Goal: Navigation & Orientation: Find specific page/section

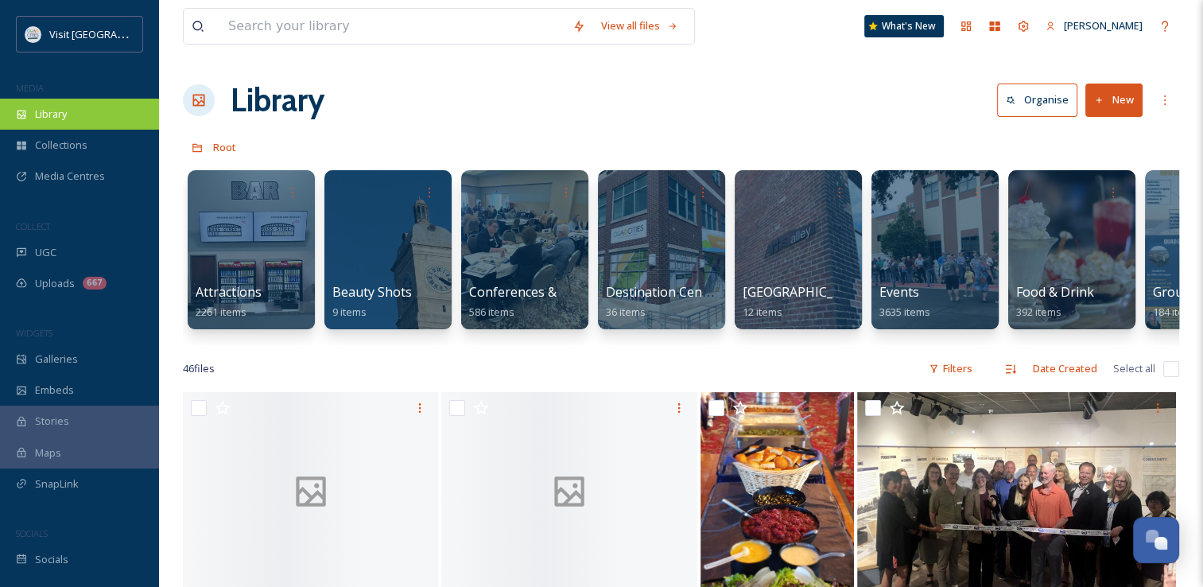
click at [49, 123] on div "Library" at bounding box center [79, 114] width 159 height 31
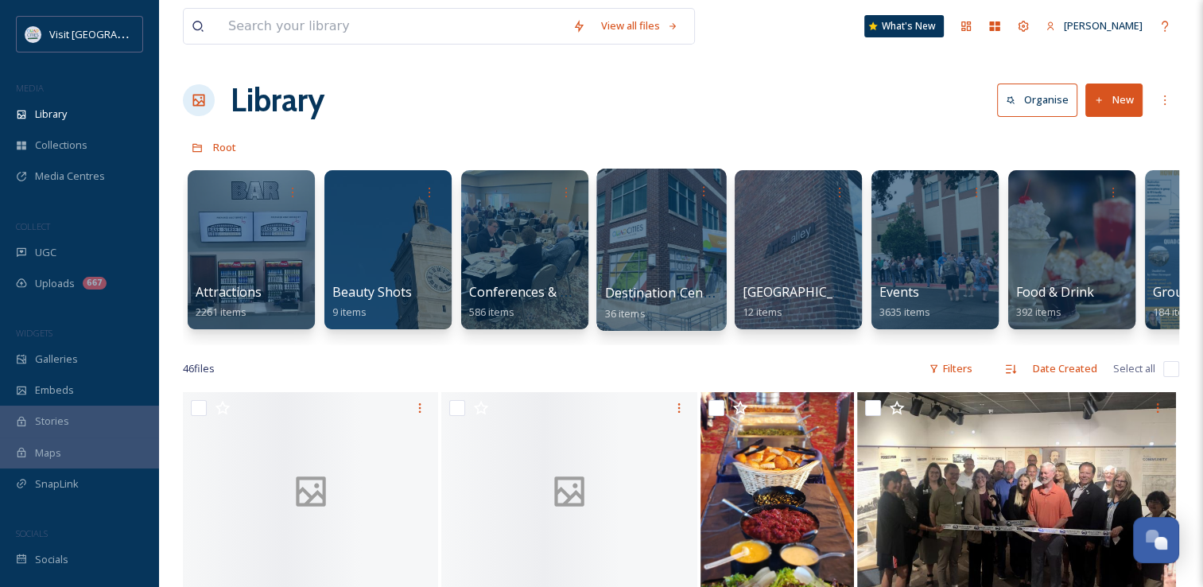
click at [697, 273] on div at bounding box center [661, 250] width 130 height 162
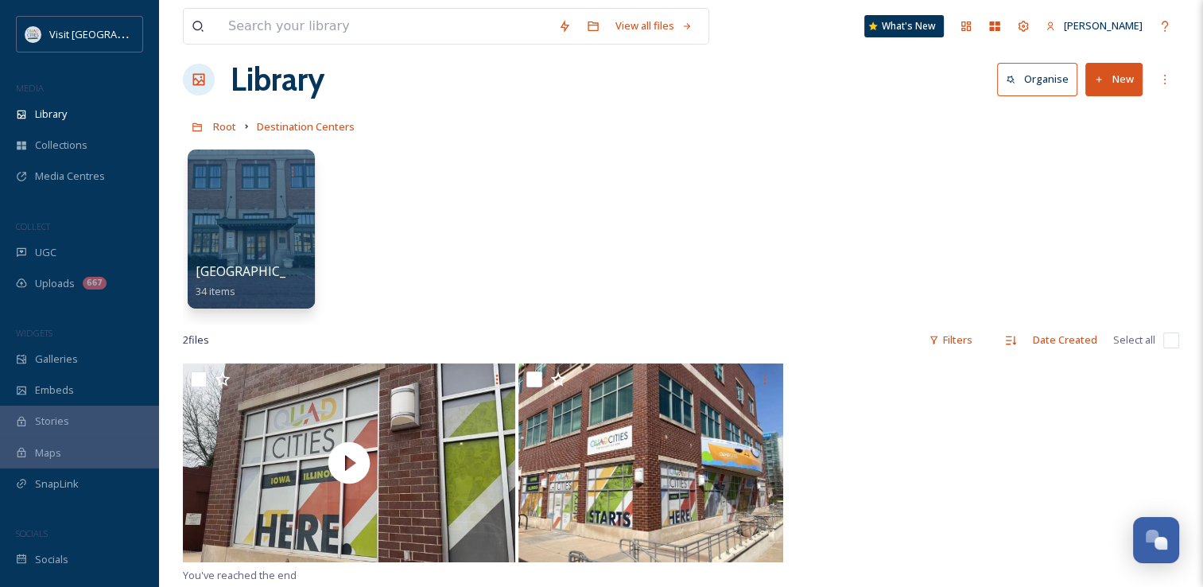
scroll to position [14, 0]
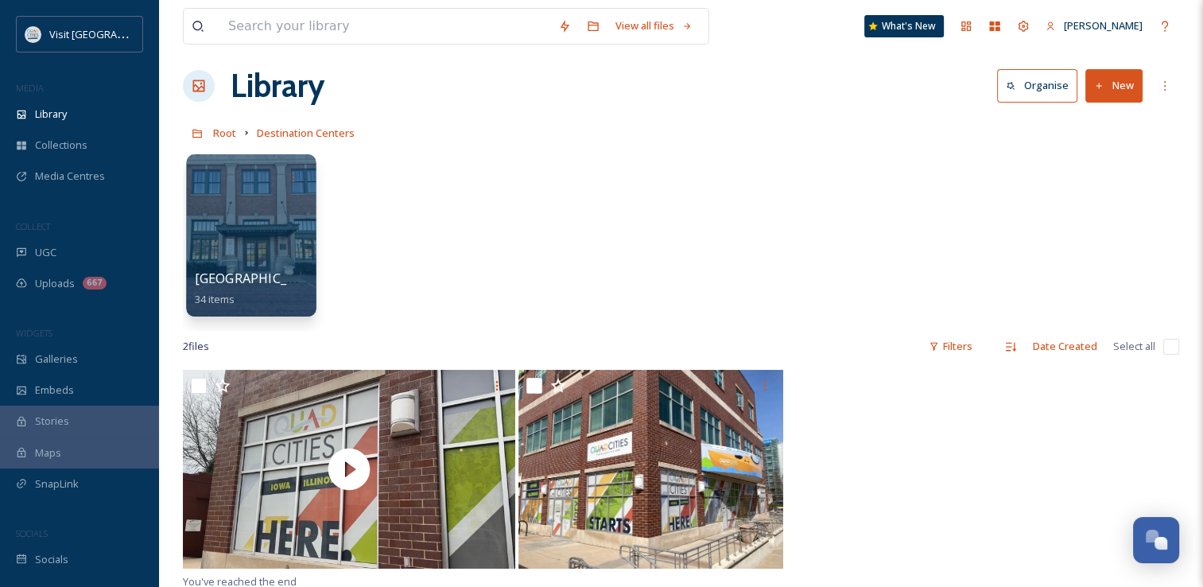
click at [261, 243] on div at bounding box center [251, 235] width 130 height 162
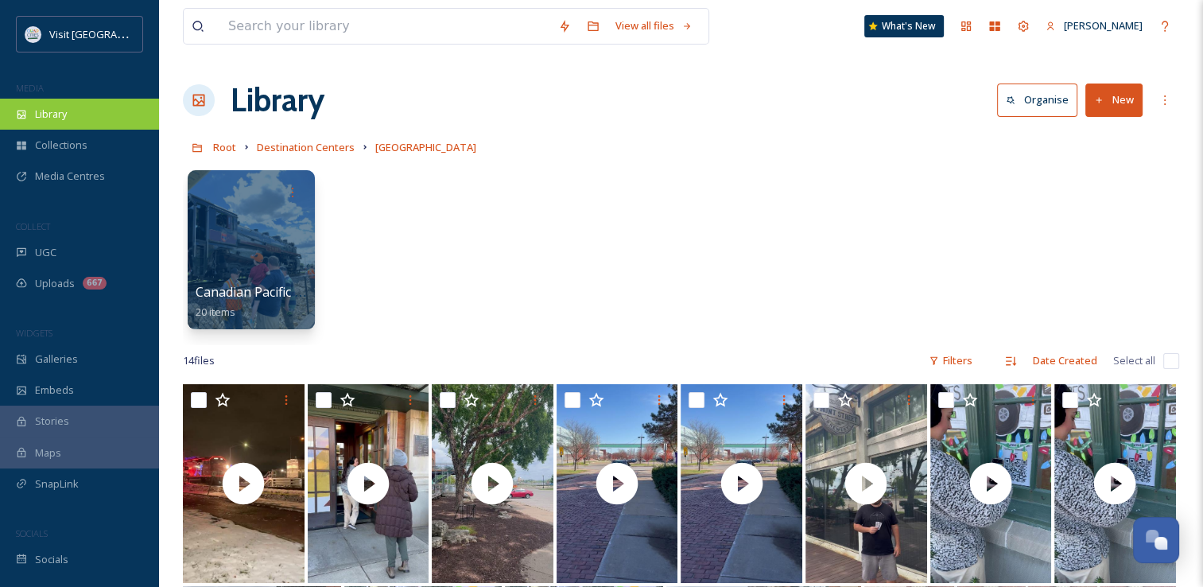
click at [17, 102] on div "Library" at bounding box center [79, 114] width 159 height 31
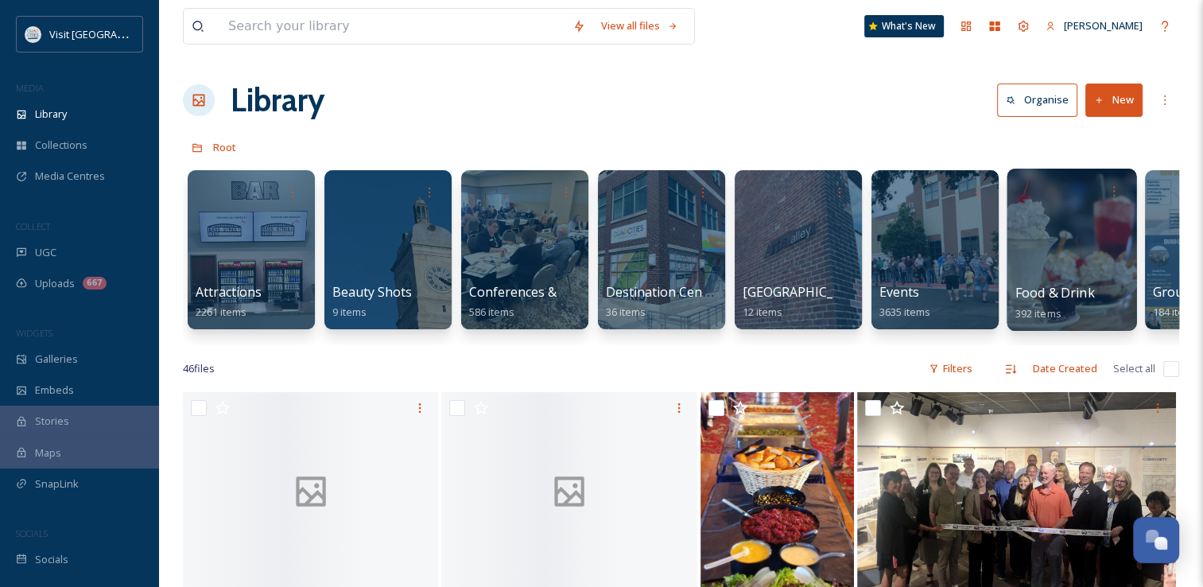
click at [1083, 289] on span "Food & Drink" at bounding box center [1055, 292] width 80 height 17
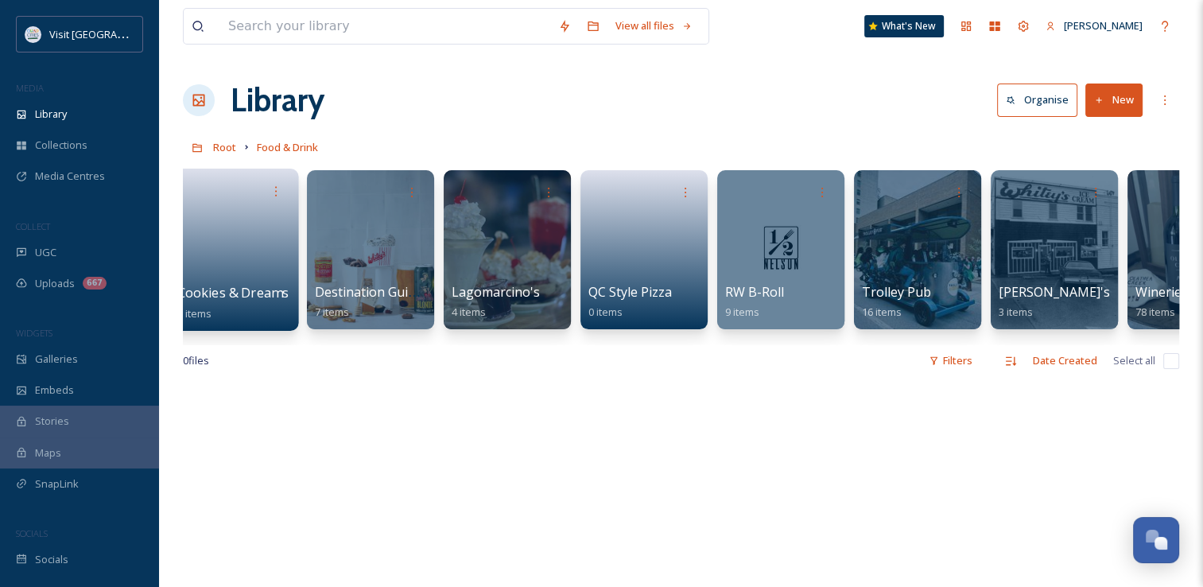
scroll to position [0, 782]
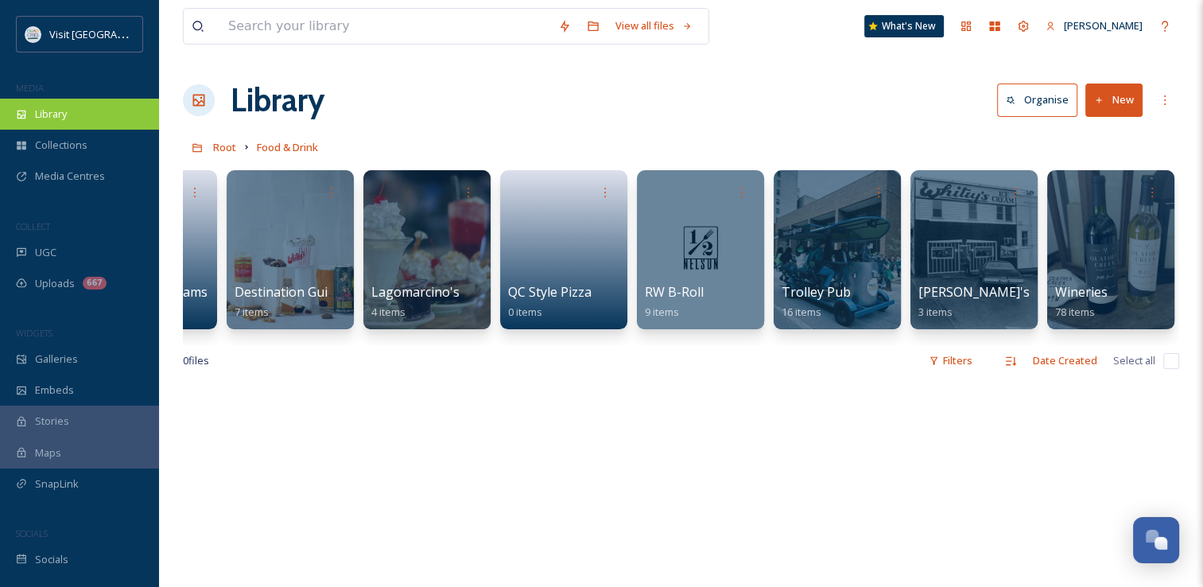
click at [102, 111] on div "Library" at bounding box center [79, 114] width 159 height 31
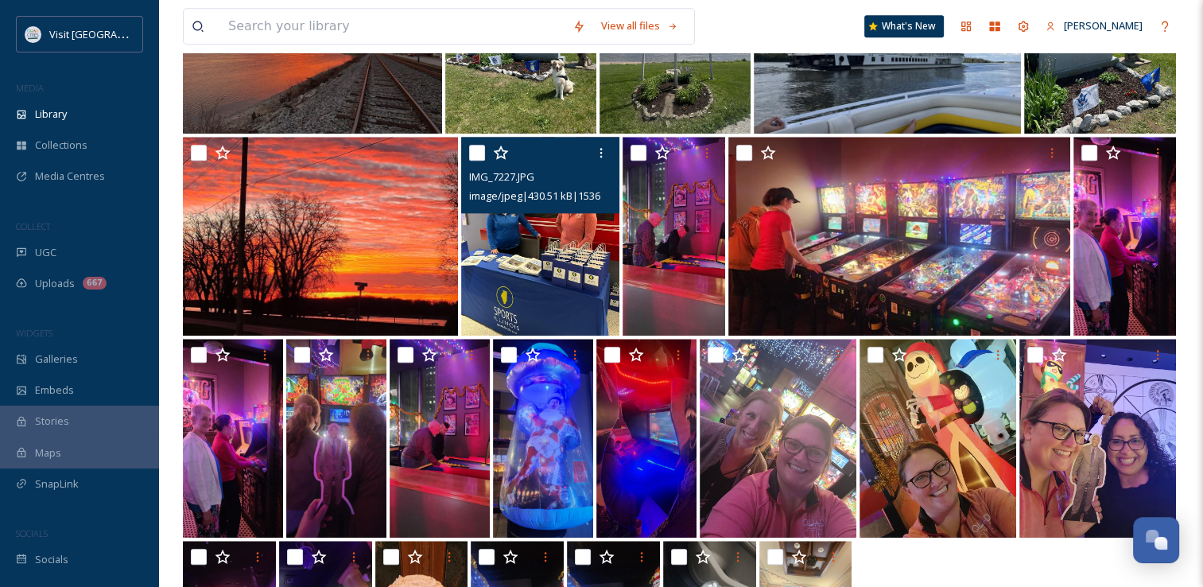
scroll to position [1670, 0]
click at [497, 335] on img at bounding box center [540, 235] width 159 height 199
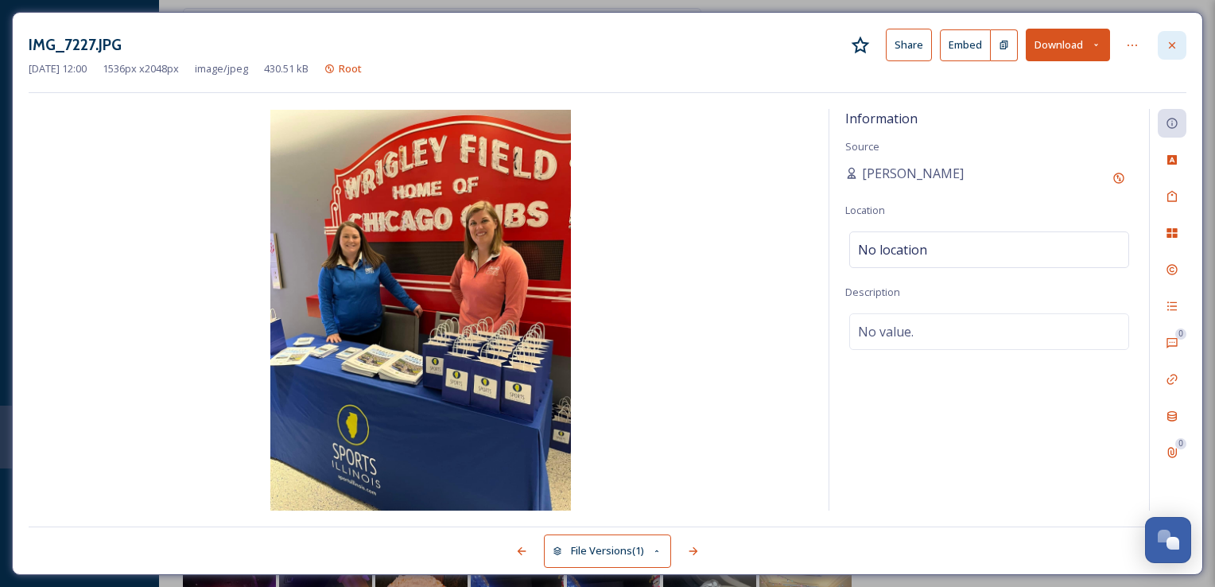
click at [1168, 52] on div at bounding box center [1172, 45] width 29 height 29
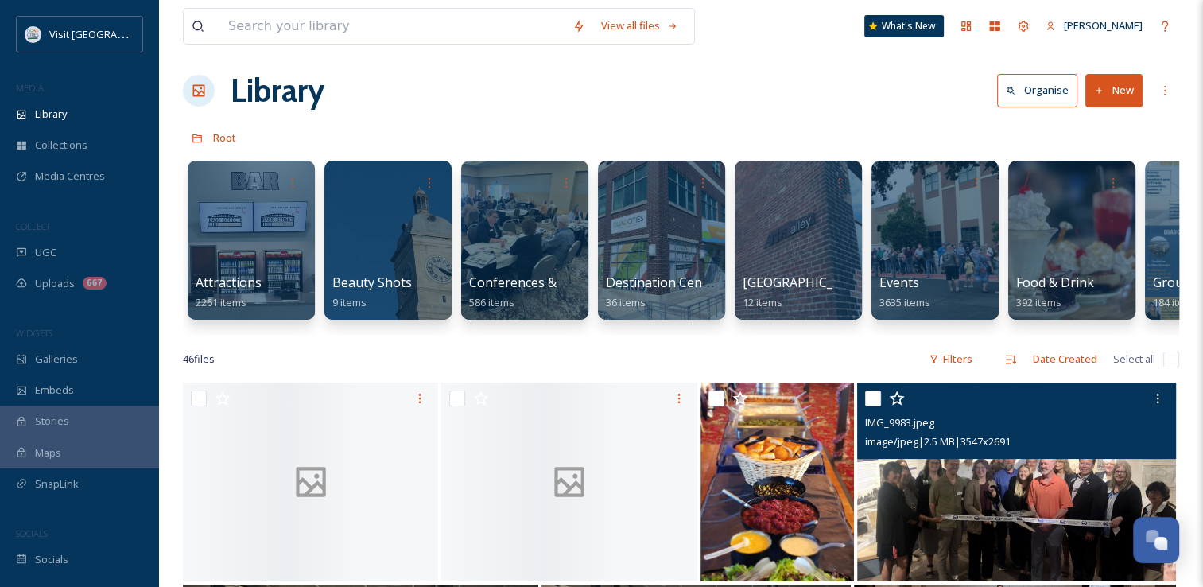
scroll to position [3, 0]
